Goal: Information Seeking & Learning: Learn about a topic

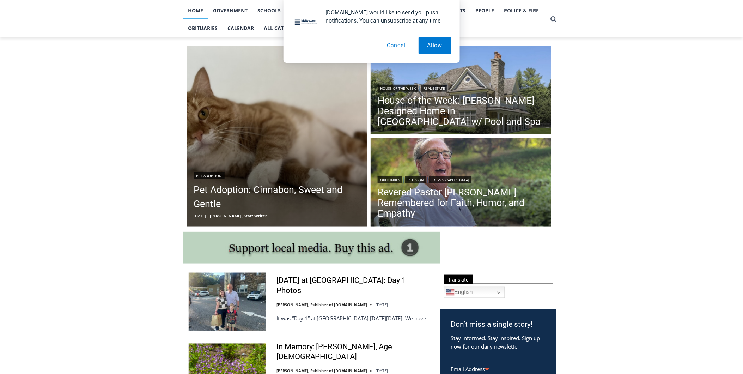
scroll to position [230, 0]
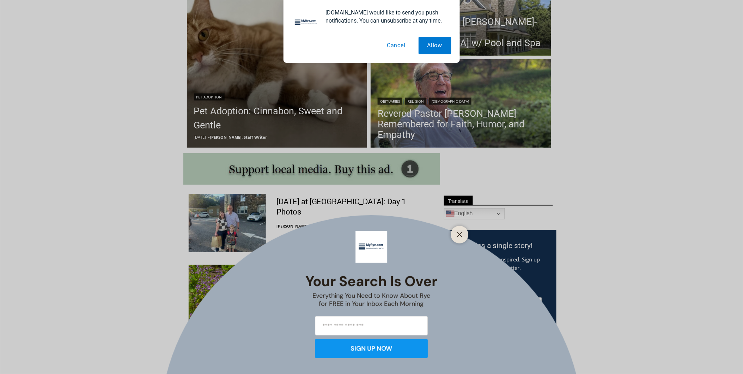
click at [283, 202] on div "Your Search is Over Everything You Need to Know About Rye for FREE in Your Inbo…" at bounding box center [371, 187] width 743 height 374
click at [462, 235] on icon "Close" at bounding box center [460, 234] width 6 height 6
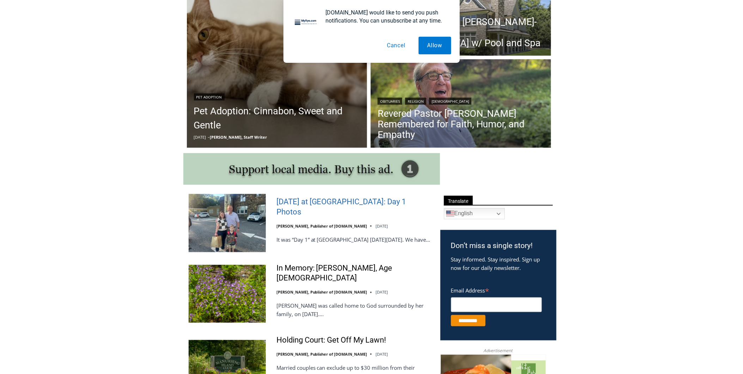
click at [289, 203] on link "[DATE] at [GEOGRAPHIC_DATA]: Day 1 Photos" at bounding box center [353, 207] width 155 height 20
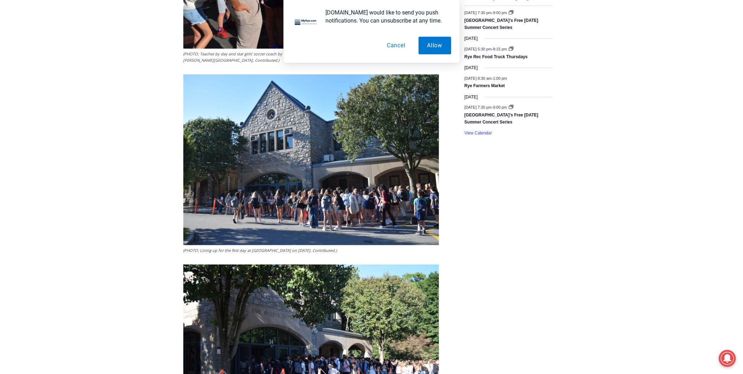
scroll to position [1136, 0]
